Goal: Navigation & Orientation: Find specific page/section

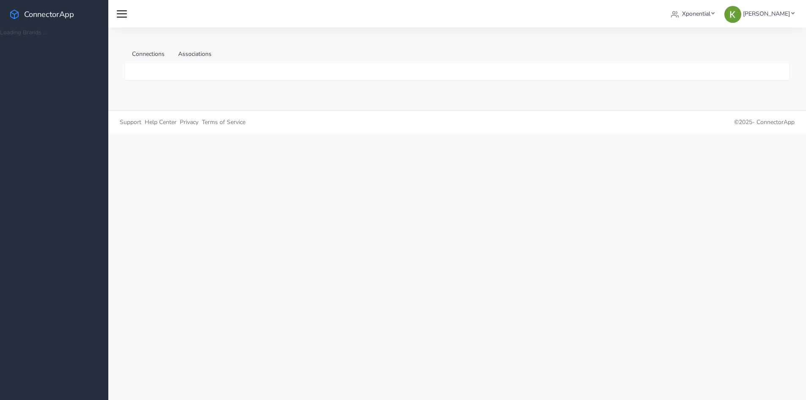
click at [601, 12] on div "Xponential Select Organization Xponential Test Org Crunch Gym Xponential Austra…" at bounding box center [464, 14] width 666 height 16
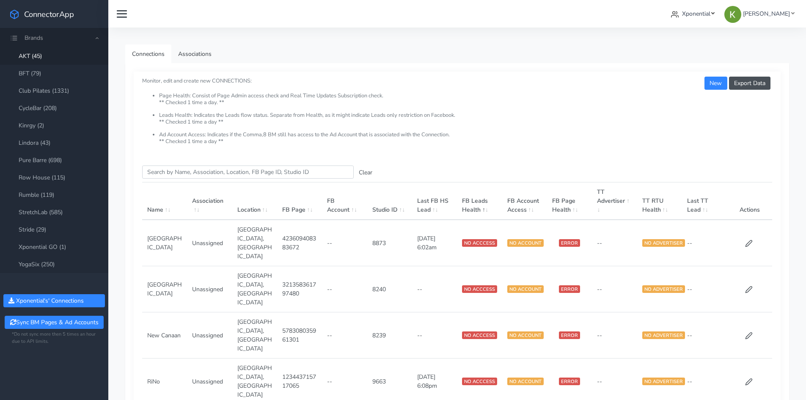
click at [706, 19] on link "Xponential" at bounding box center [693, 14] width 50 height 16
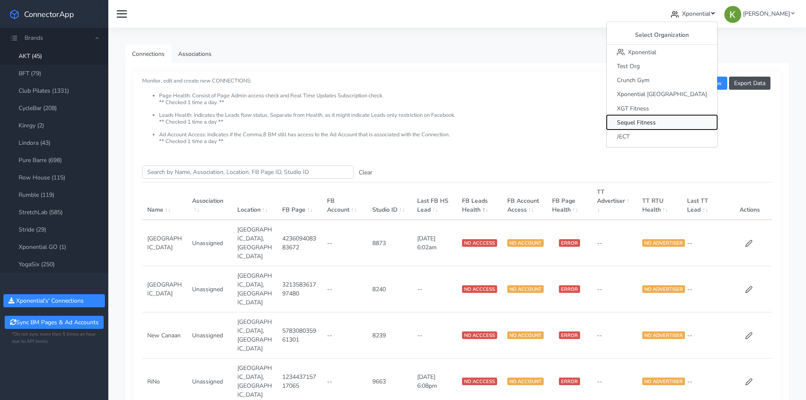
click at [656, 120] on span "Sequel Fitness" at bounding box center [636, 122] width 39 height 8
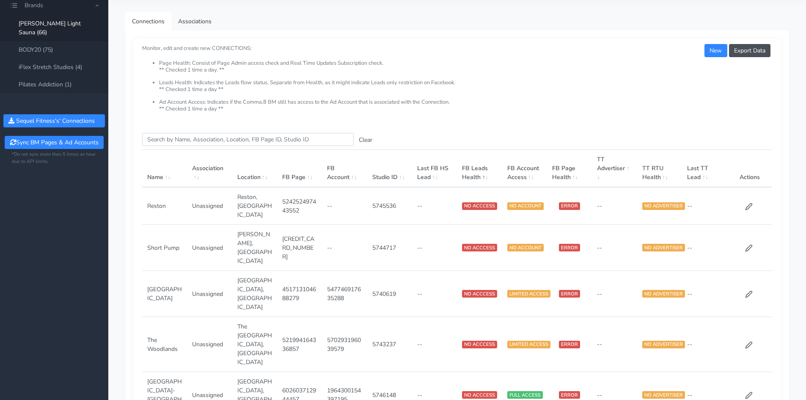
scroll to position [42, 0]
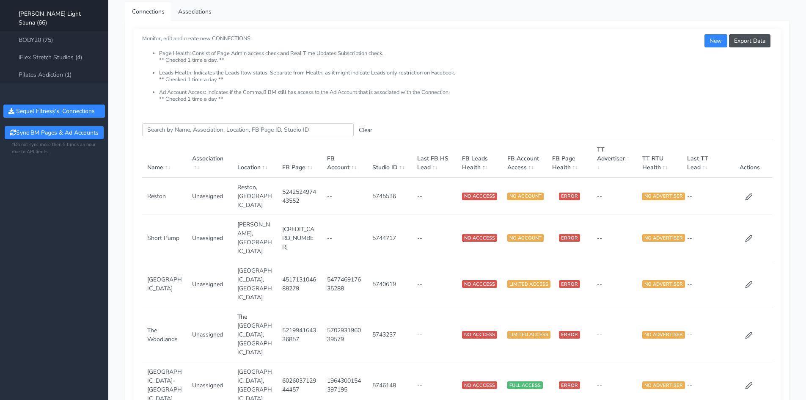
click at [154, 171] on th "Name" at bounding box center [164, 159] width 45 height 38
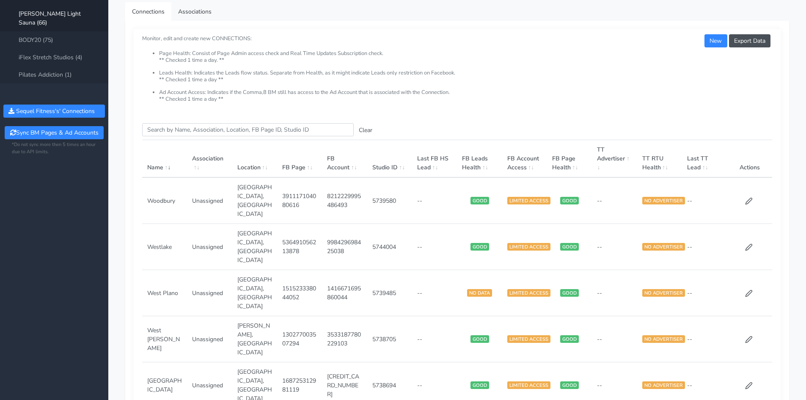
click at [165, 168] on span at bounding box center [167, 167] width 8 height 8
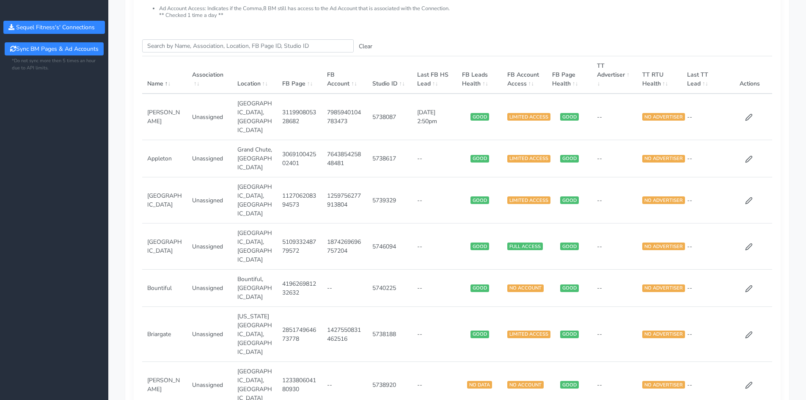
scroll to position [0, 0]
